Goal: Communication & Community: Answer question/provide support

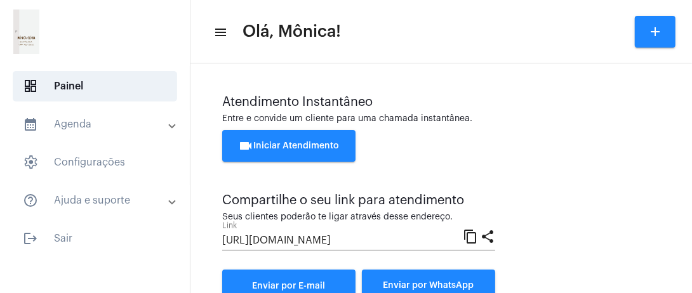
click at [377, 74] on div "Atendimento Instantâneo Entre e convide um cliente para uma chamada instantânea…" at bounding box center [441, 223] width 489 height 306
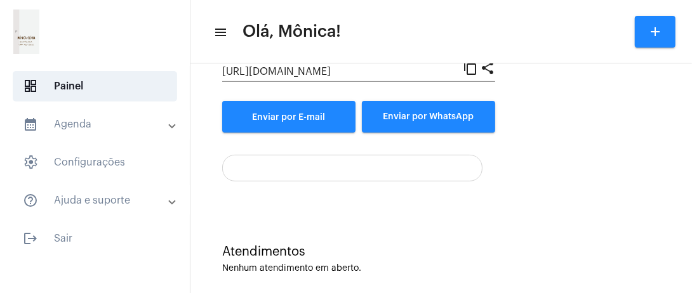
scroll to position [180, 0]
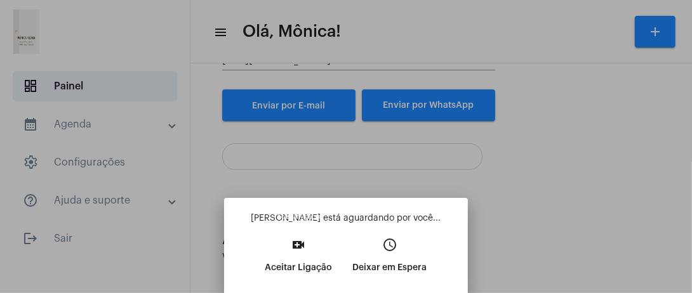
click at [324, 250] on button "video_call Aceitar Ligação" at bounding box center [299, 261] width 88 height 55
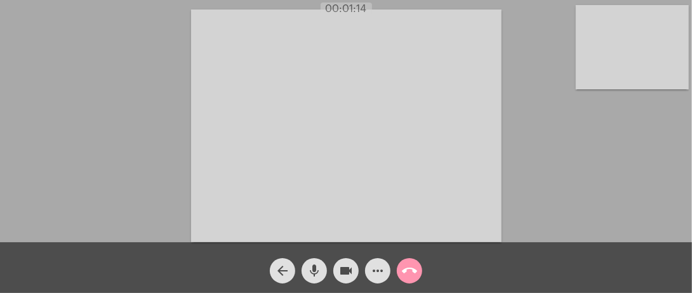
drag, startPoint x: 324, startPoint y: 250, endPoint x: 613, endPoint y: 69, distance: 341.0
click at [613, 69] on app-call "00:01:14 Acessando Câmera e Microfone... arrow_back mic videocam more_horiz cal…" at bounding box center [346, 146] width 692 height 293
click at [613, 69] on video at bounding box center [632, 47] width 113 height 84
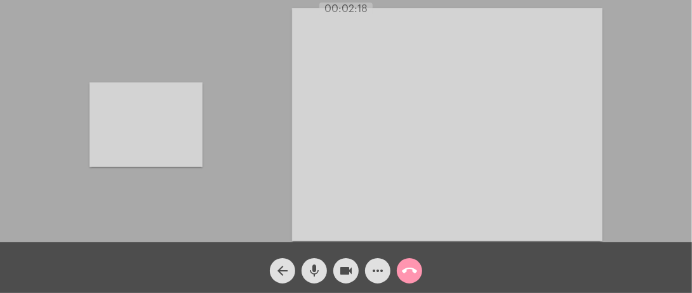
click at [164, 112] on video at bounding box center [146, 125] width 113 height 84
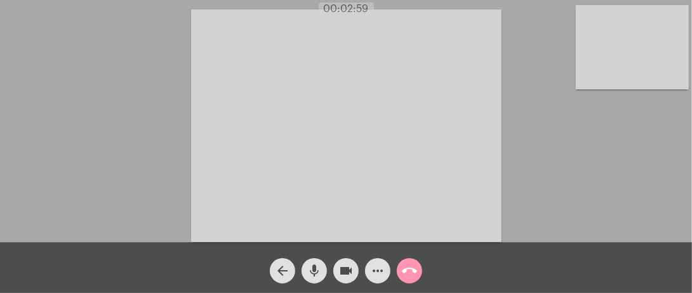
click at [61, 138] on div "Acessando Câmera e Microfone..." at bounding box center [346, 124] width 690 height 243
